Goal: Task Accomplishment & Management: Complete application form

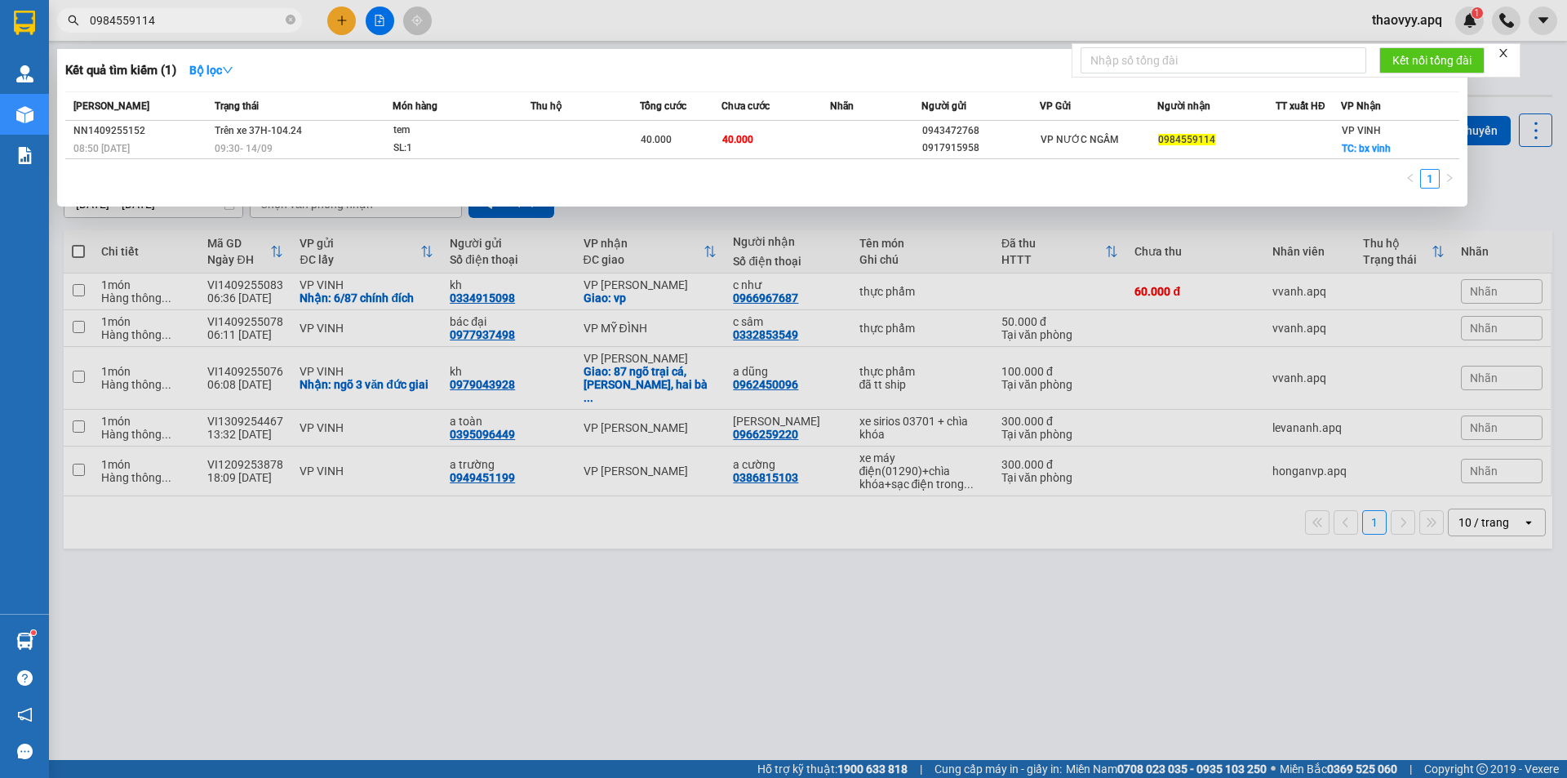
click at [207, 11] on span "0984559114" at bounding box center [179, 20] width 245 height 24
click at [171, 36] on div at bounding box center [783, 389] width 1567 height 778
click at [190, 17] on input "0984559114" at bounding box center [186, 20] width 193 height 18
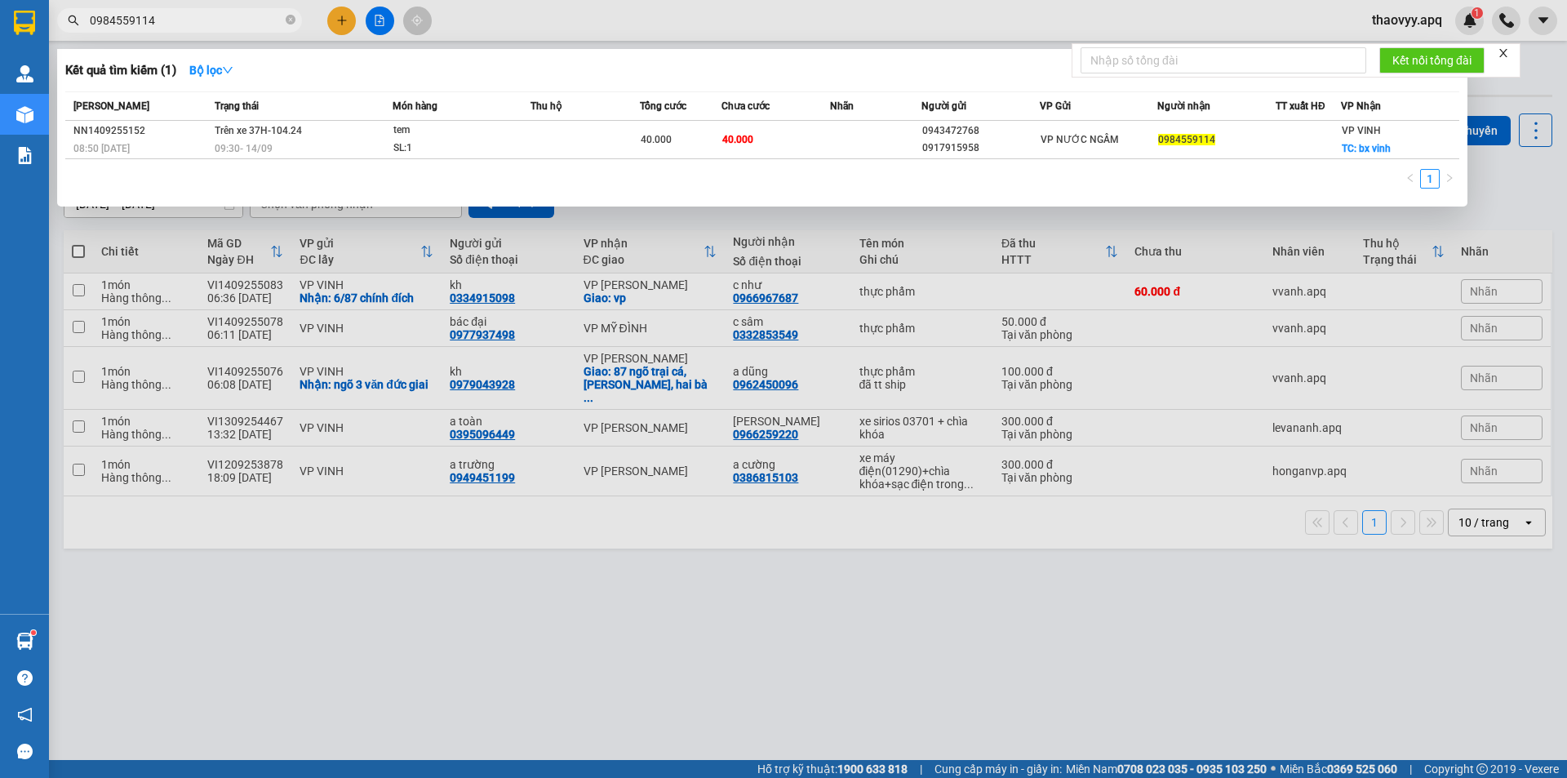
paste input "373330577"
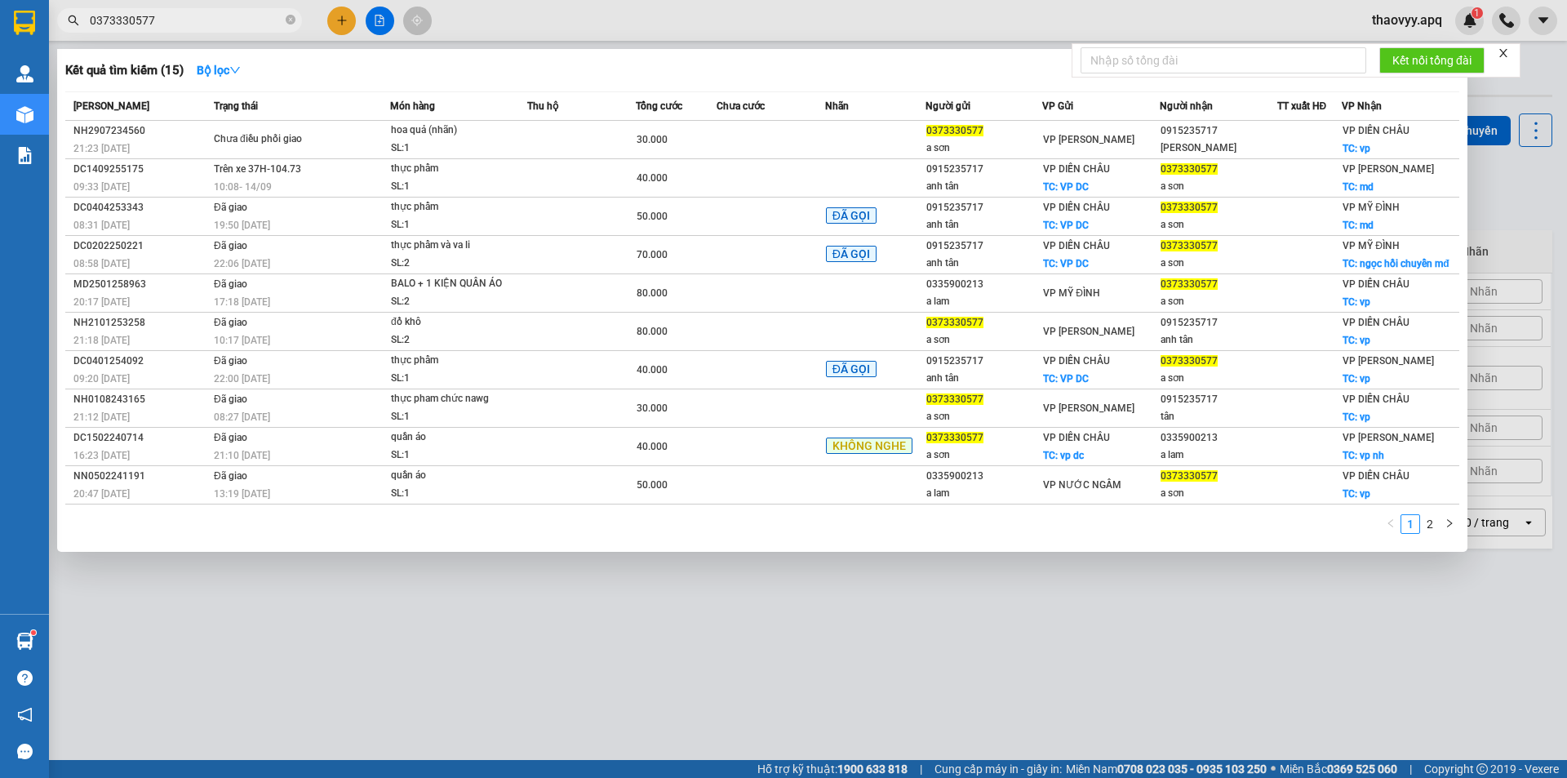
click at [157, 19] on input "0373330577" at bounding box center [186, 20] width 193 height 18
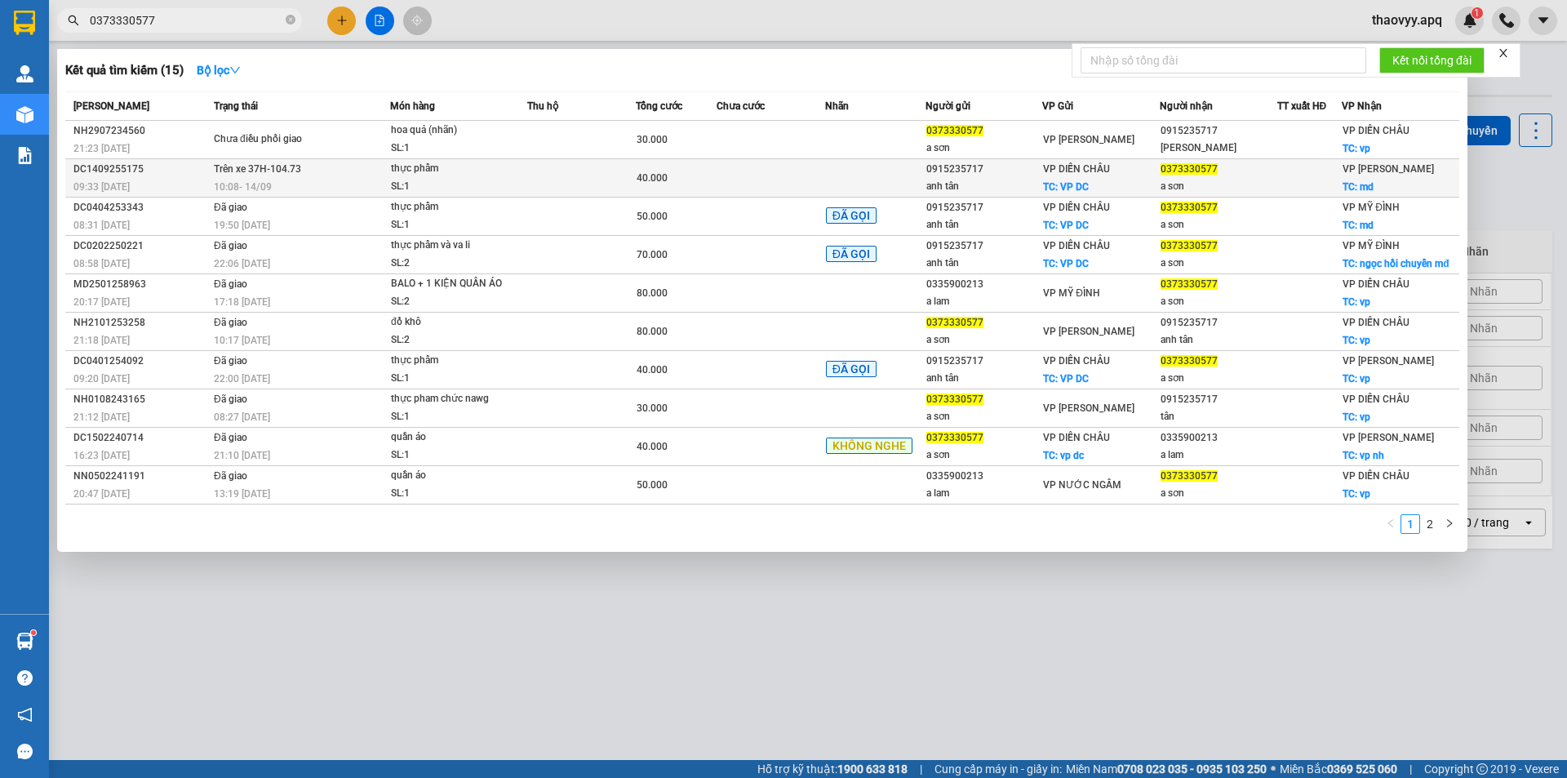
click at [408, 189] on div "SL: 1" at bounding box center [452, 187] width 122 height 18
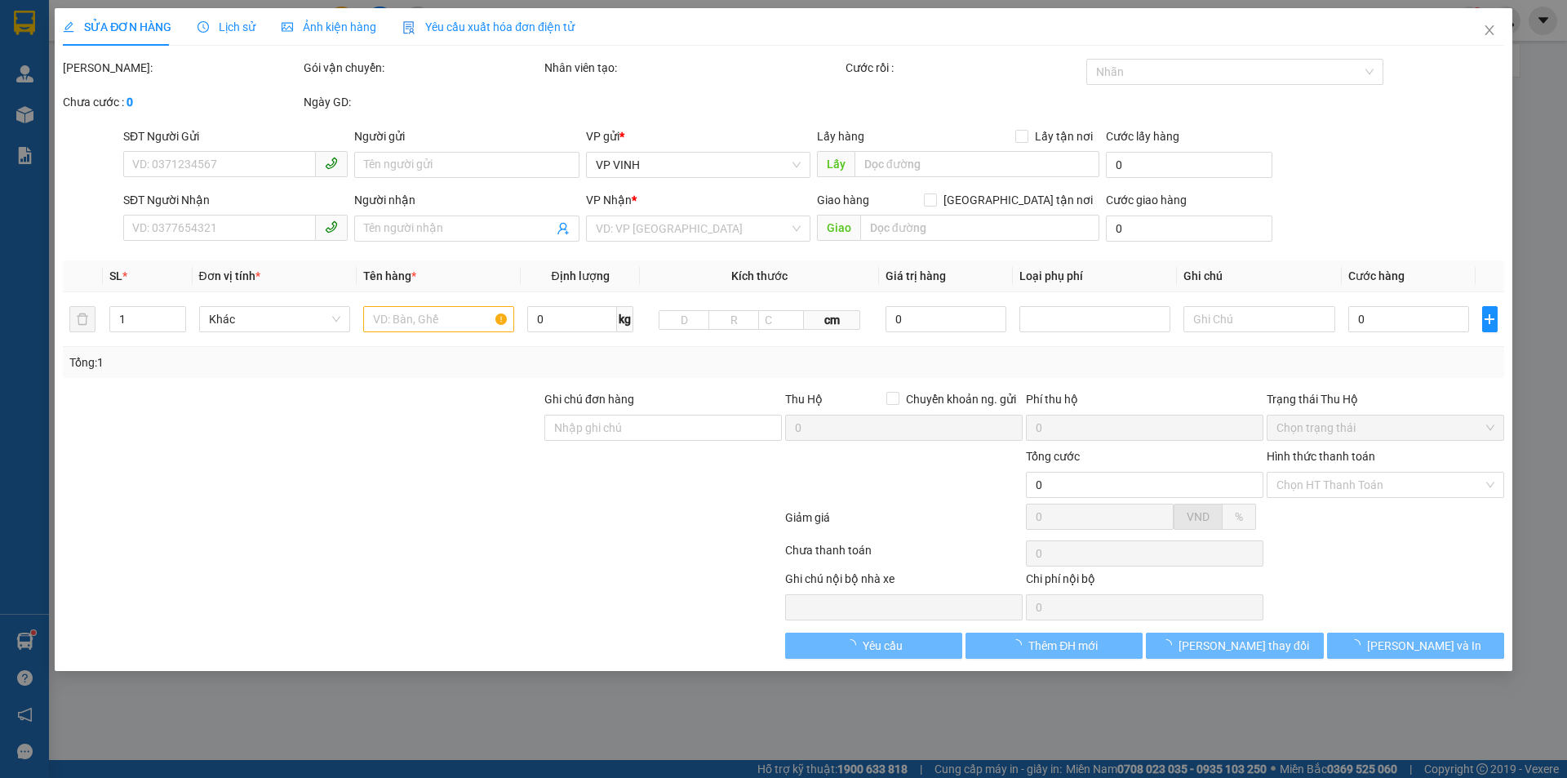
click at [233, 23] on span "Lịch sử" at bounding box center [226, 26] width 58 height 13
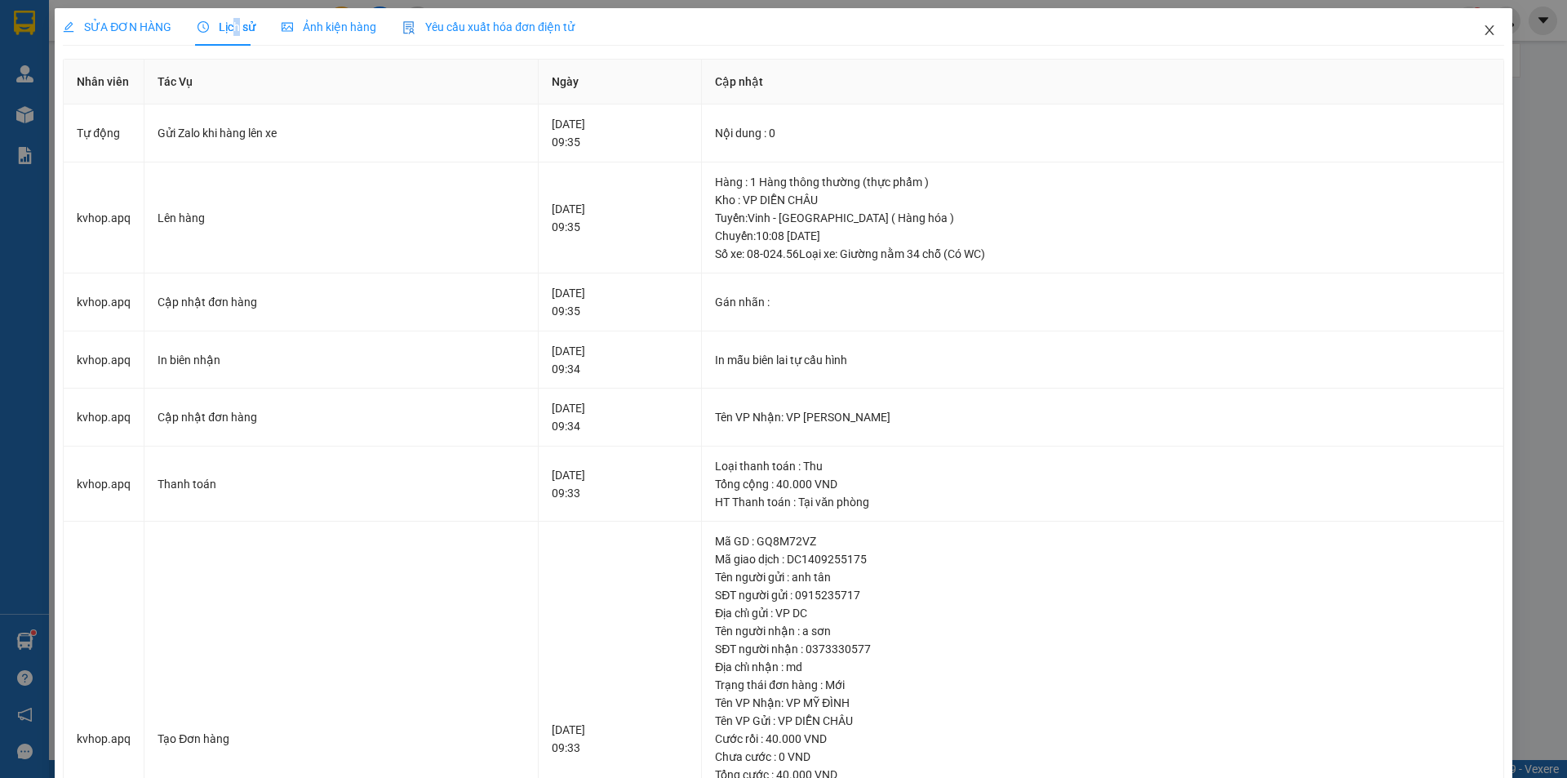
click at [1484, 24] on span "Close" at bounding box center [1489, 31] width 46 height 46
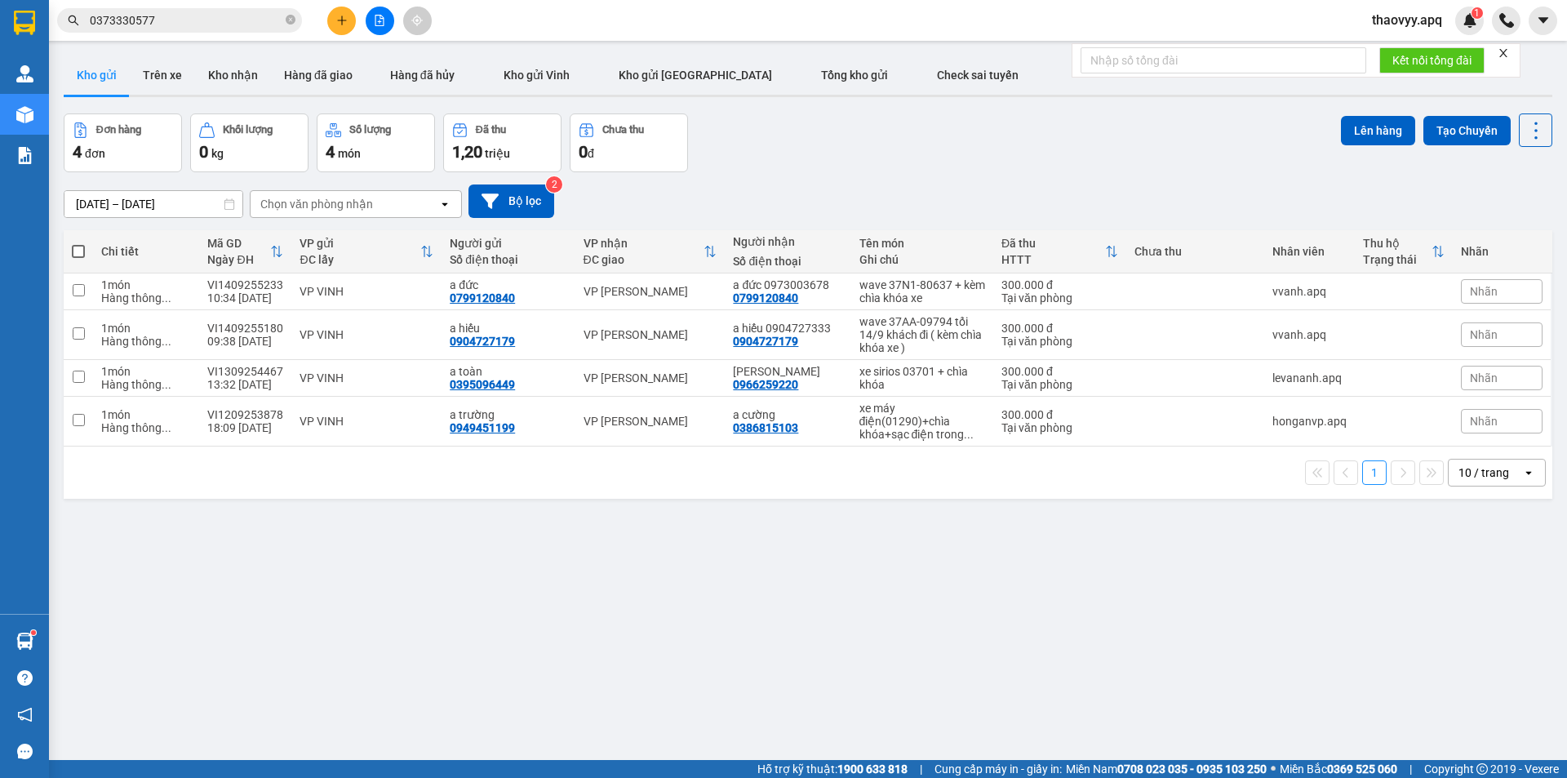
click at [197, 23] on input "0373330577" at bounding box center [186, 20] width 193 height 18
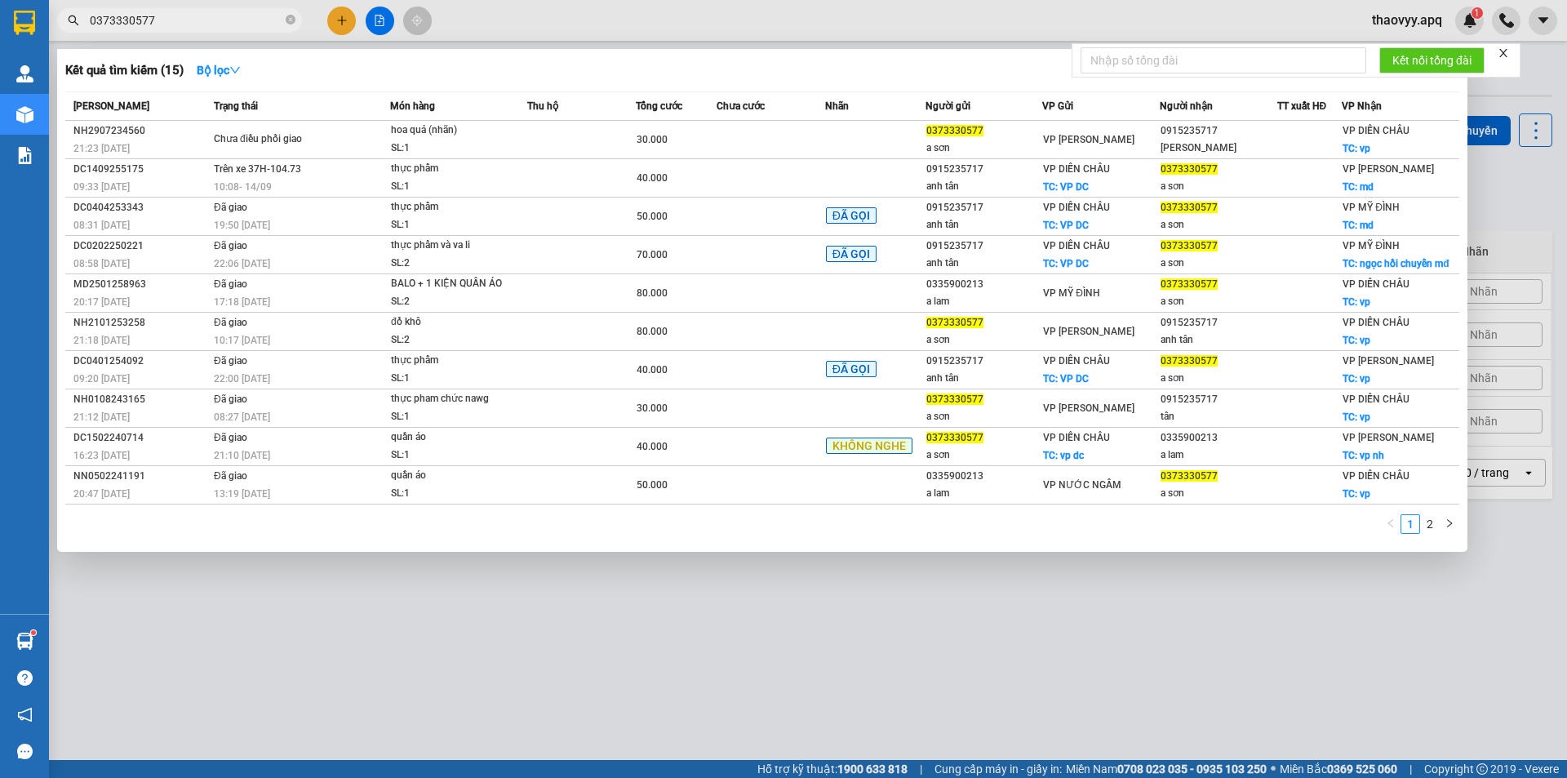
click at [162, 16] on input "0373330577" at bounding box center [186, 20] width 193 height 18
paste input "89169006"
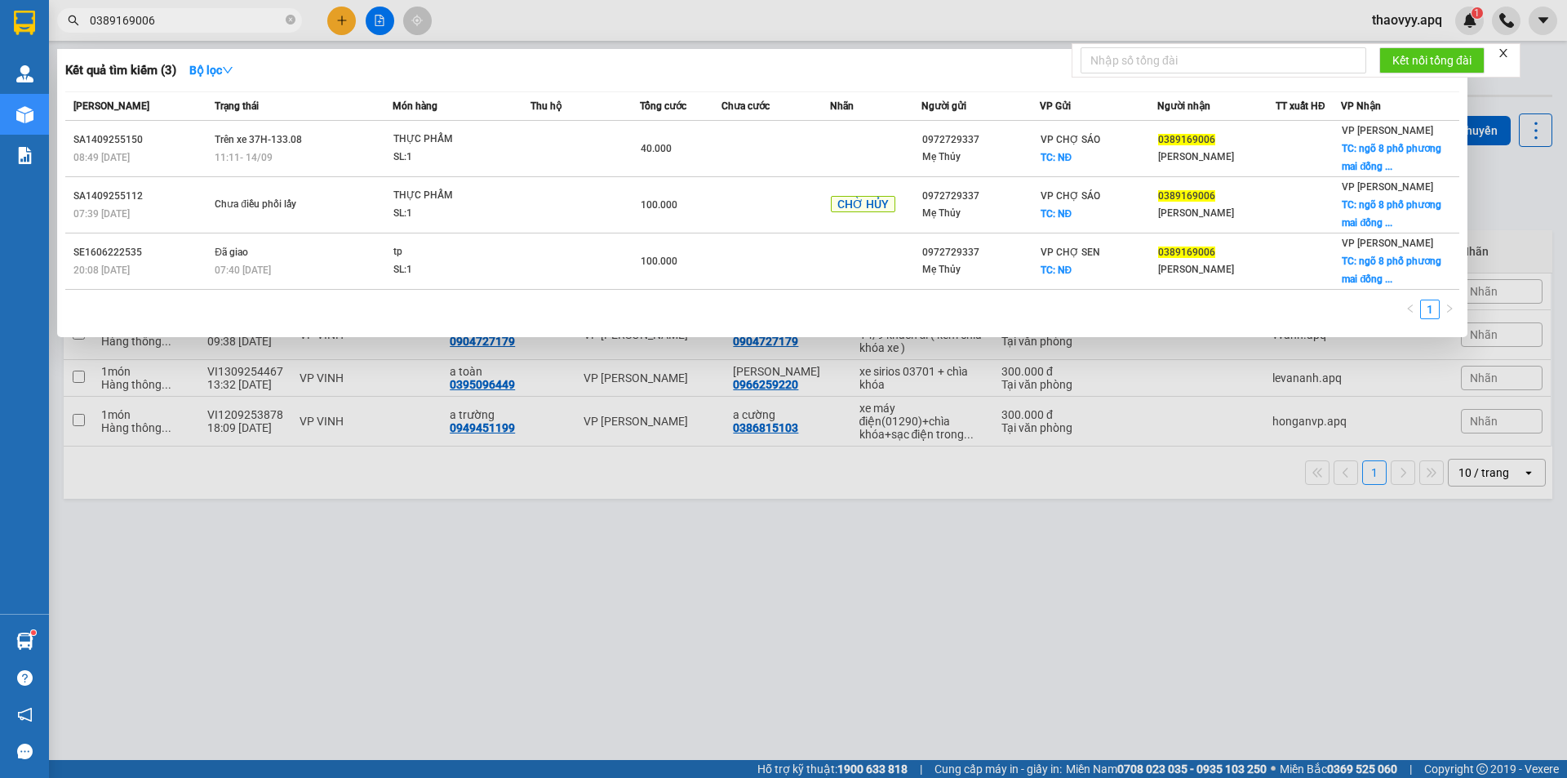
type input "0389169006"
click at [149, 17] on input "0389169006" at bounding box center [186, 20] width 193 height 18
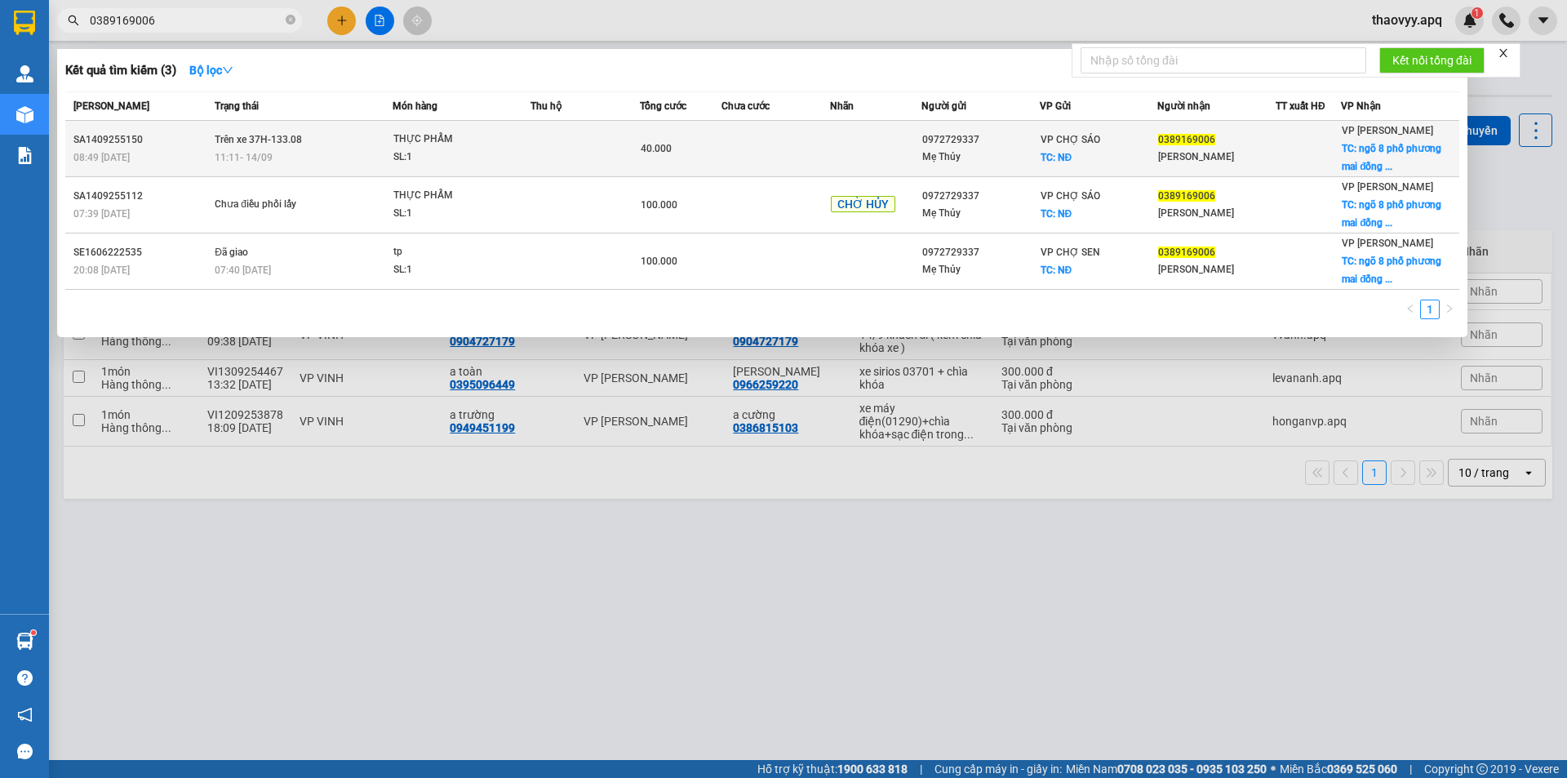
click at [1336, 148] on div at bounding box center [1308, 148] width 64 height 17
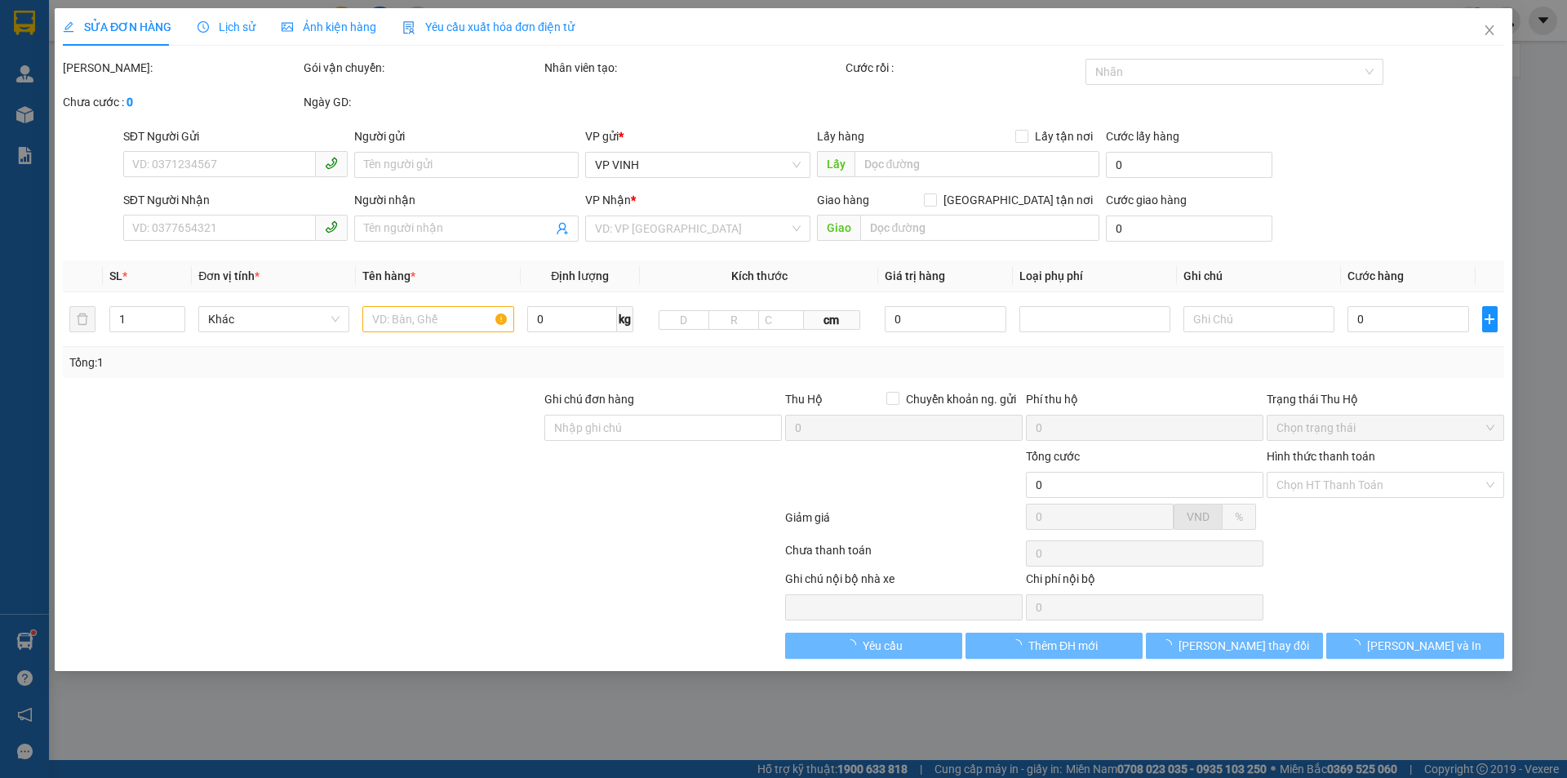
type input "0972729337"
type input "Mẹ Thủy"
checkbox input "true"
type input "NĐ"
type input "0389169006"
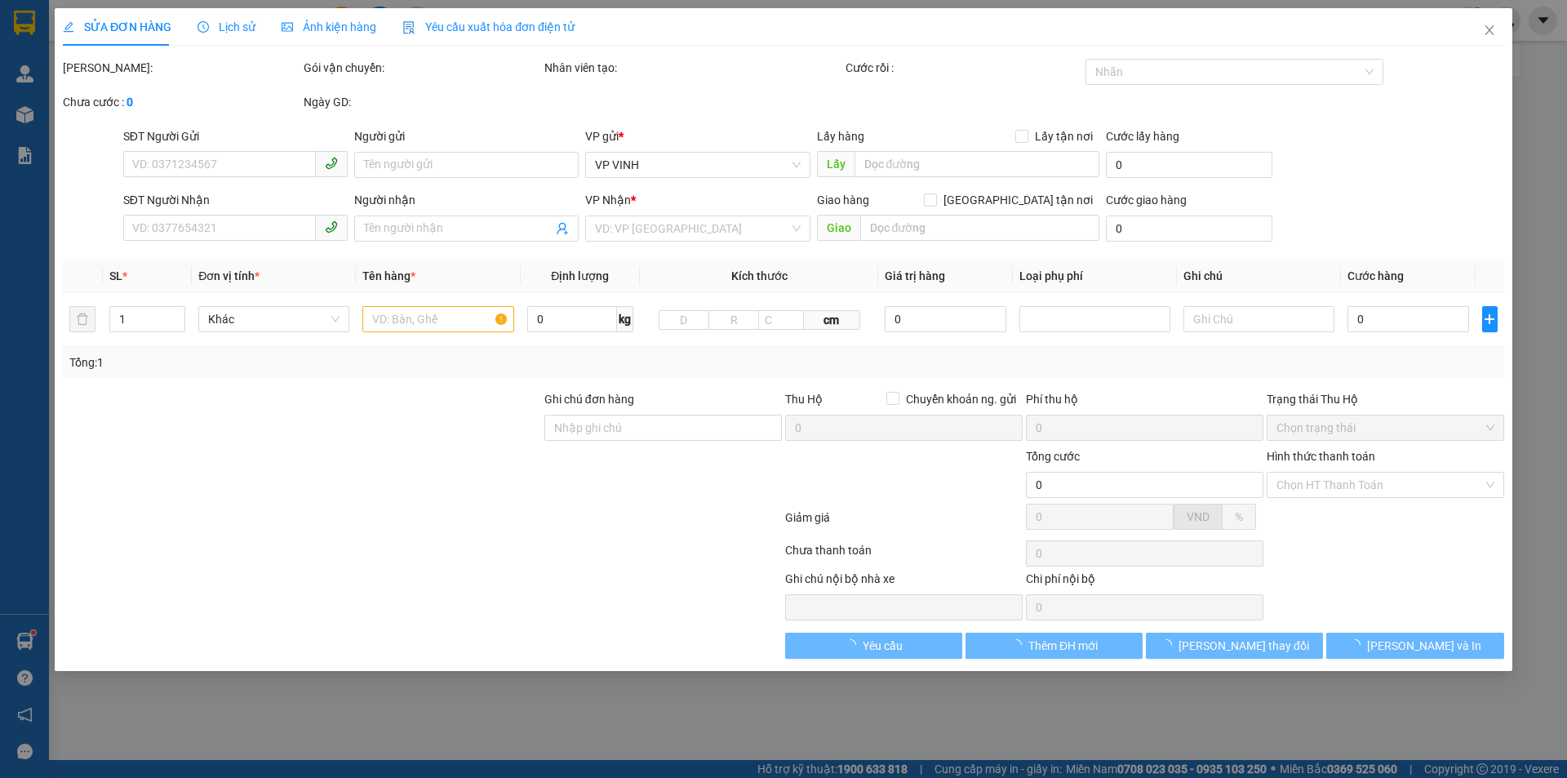
type input "[PERSON_NAME]"
checkbox input "true"
type input "ngõ 8 phố phương [GEOGRAPHIC_DATA]"
type input "40.000"
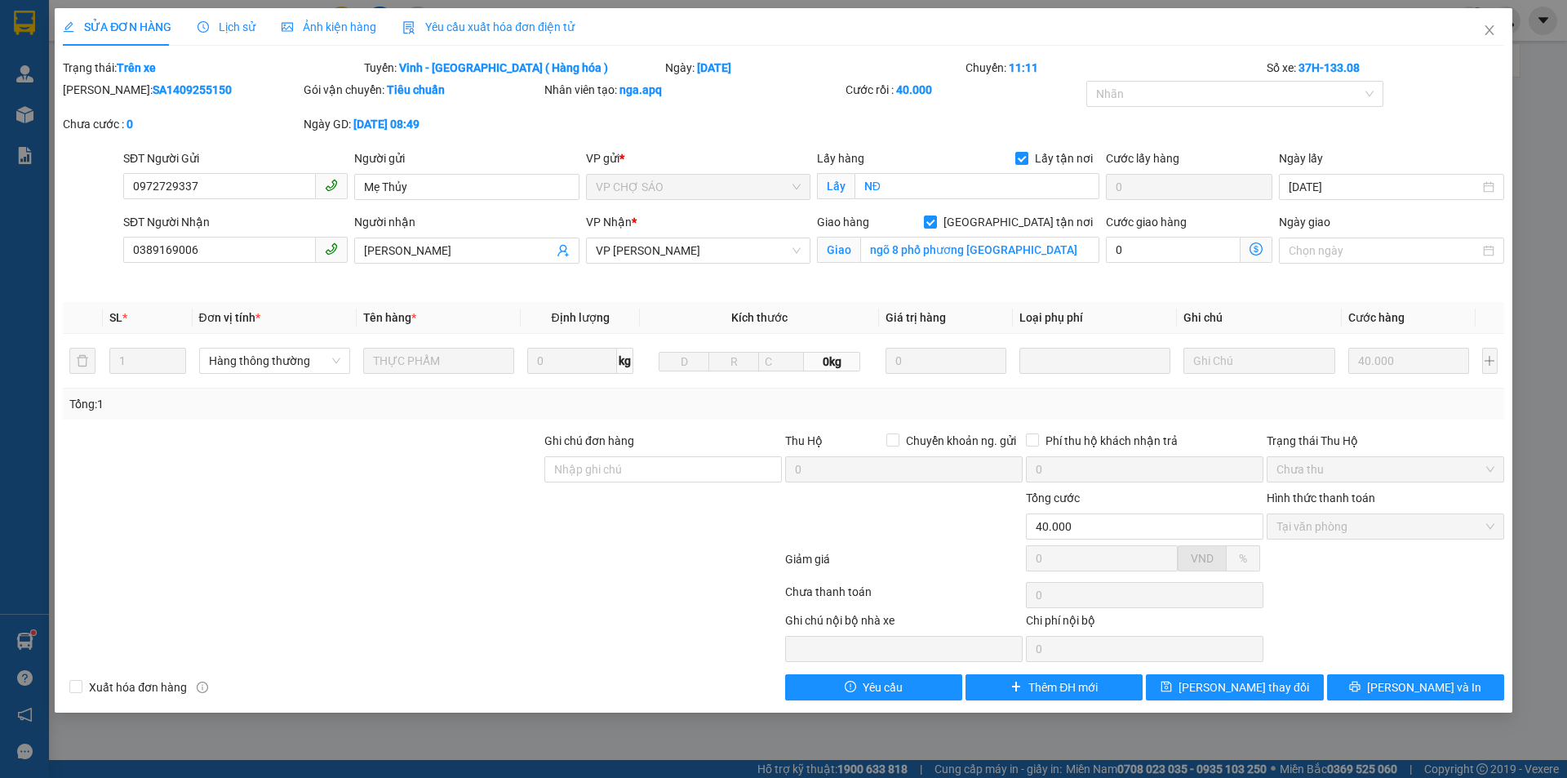
click at [249, 22] on span "Lịch sử" at bounding box center [226, 26] width 58 height 13
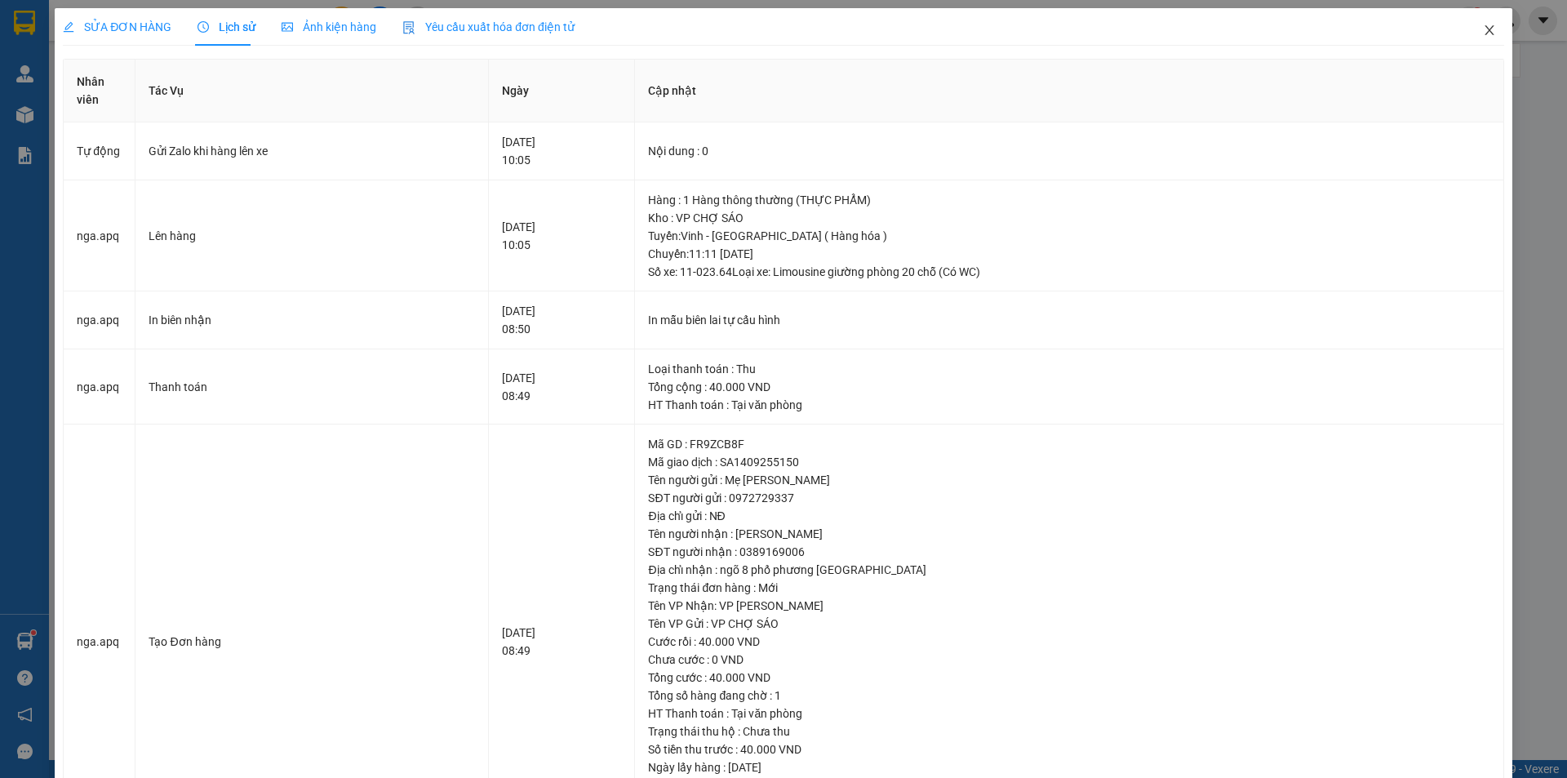
click at [1483, 33] on icon "close" at bounding box center [1489, 30] width 13 height 13
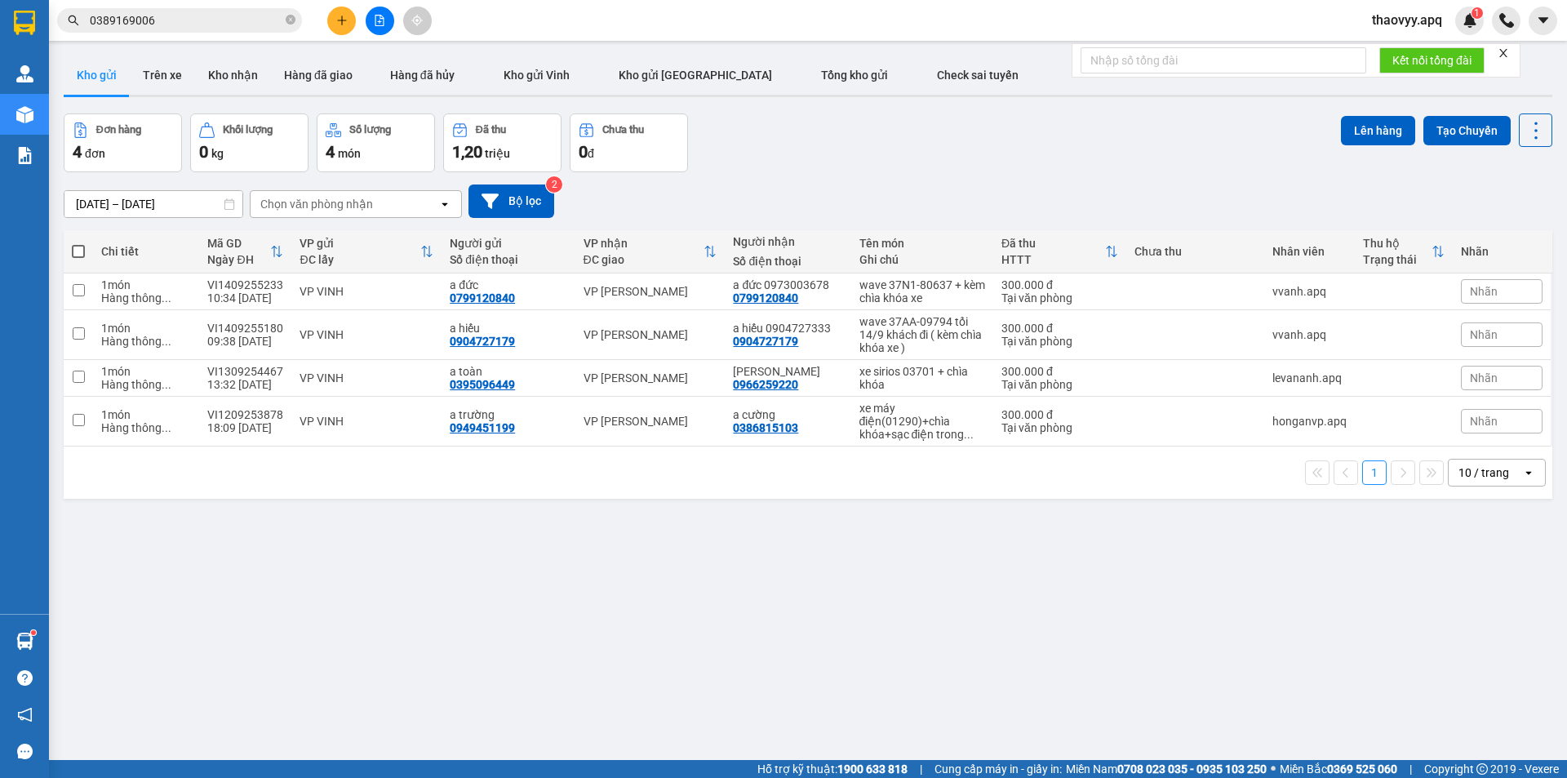
click at [216, 20] on input "0389169006" at bounding box center [186, 20] width 193 height 18
